Goal: Task Accomplishment & Management: Complete application form

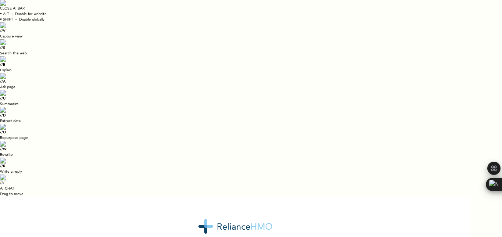
radio input "true"
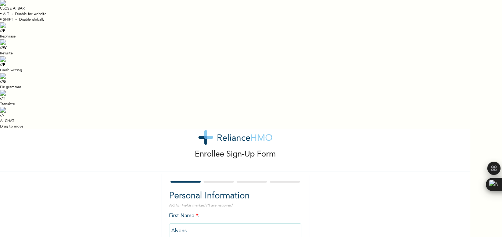
scroll to position [97, 0]
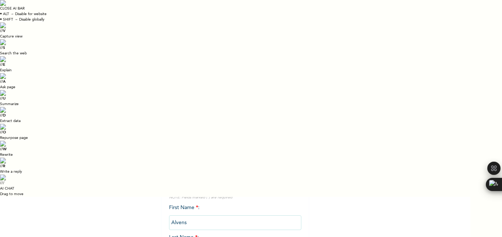
select select "8"
select select "1990"
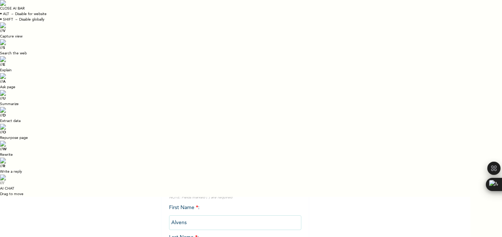
select select "10"
type input "[DATE]"
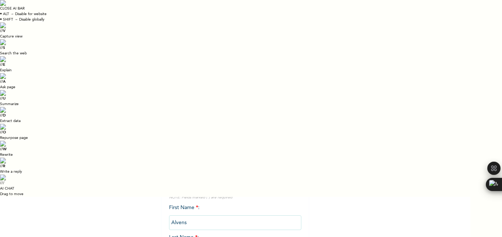
scroll to position [21, 0]
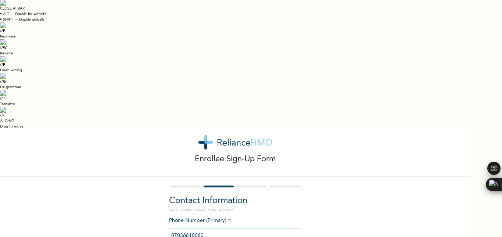
type input "4, Hon Arepo, Command"
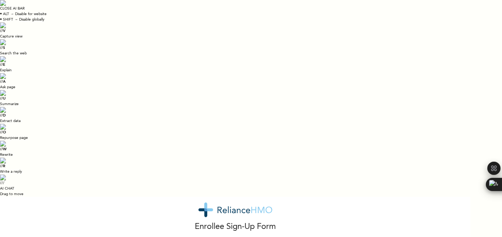
select select "25"
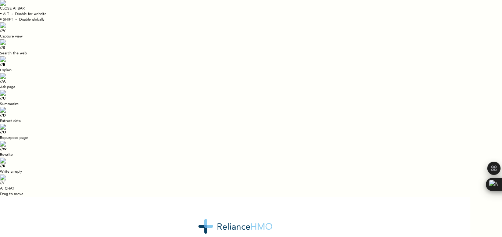
select select "25"
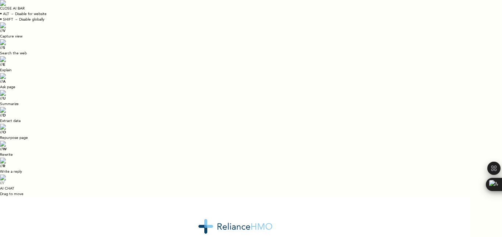
select select "2"
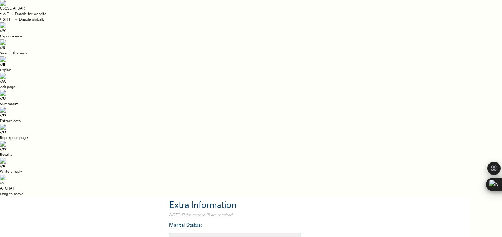
scroll to position [85, 0]
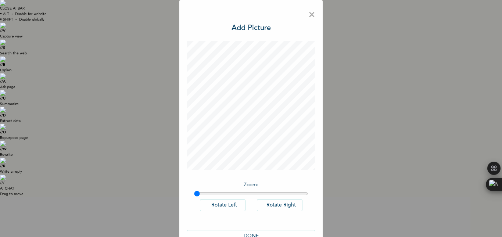
scroll to position [0, 0]
click at [242, 234] on button "DONE" at bounding box center [251, 236] width 129 height 12
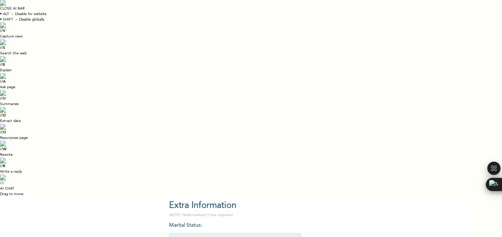
scroll to position [85, 0]
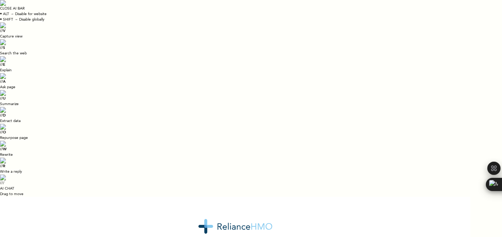
scroll to position [16, 0]
